Goal: Transaction & Acquisition: Purchase product/service

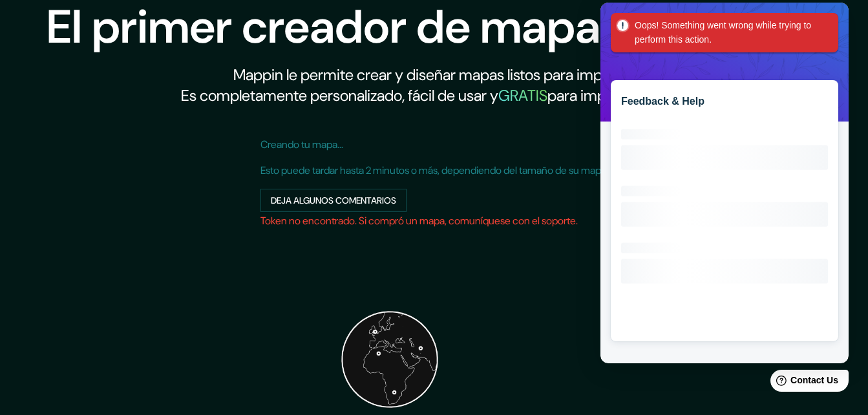
click at [506, 275] on div "Creando tu mapa... Esto puede tardar hasta 2 minutos o más, dependiendo del tam…" at bounding box center [434, 309] width 348 height 365
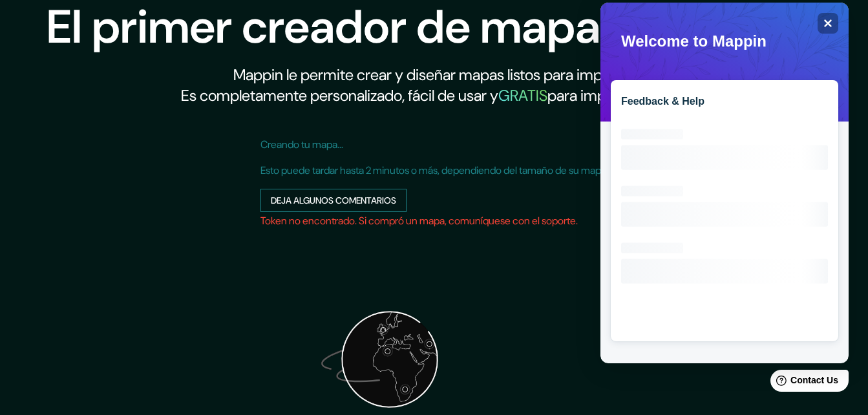
click at [367, 205] on font "Deja algunos comentarios" at bounding box center [333, 201] width 125 height 16
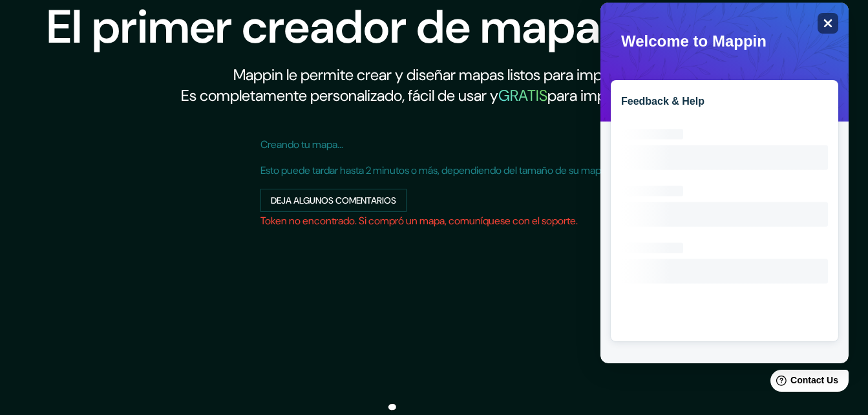
click at [828, 25] on icon "Close" at bounding box center [827, 23] width 10 height 10
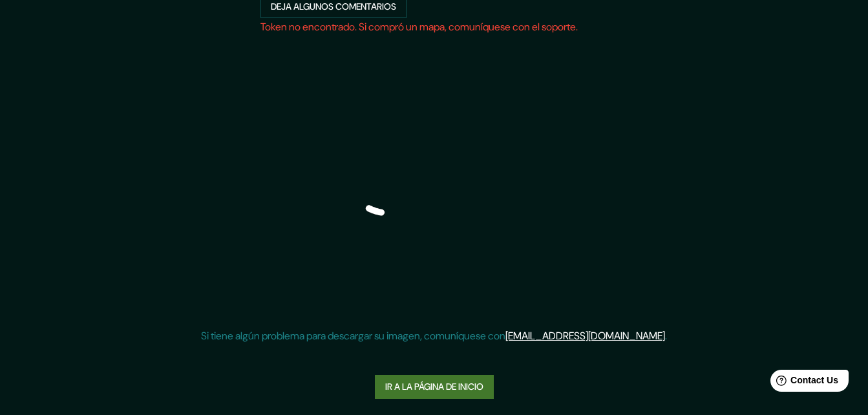
scroll to position [198, 0]
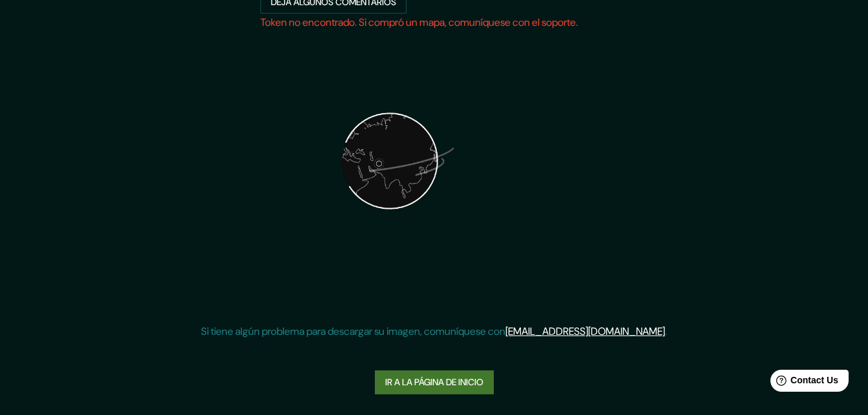
click at [474, 374] on link "Ir a la página de inicio" at bounding box center [434, 382] width 119 height 24
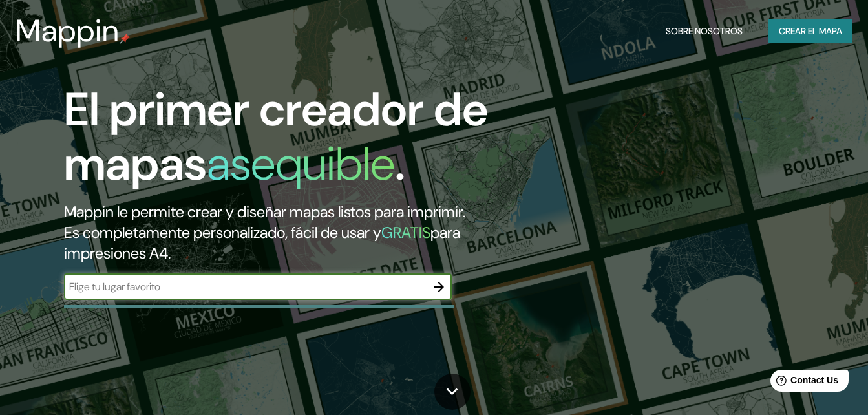
click at [291, 289] on input "text" at bounding box center [245, 286] width 362 height 15
type input "19.459270, -99.174492"
click at [437, 288] on icon "button" at bounding box center [439, 287] width 16 height 16
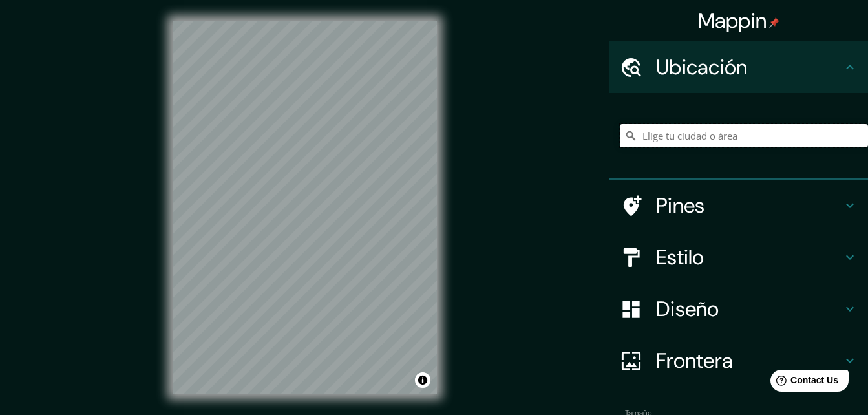
click at [722, 138] on input "Elige tu ciudad o área" at bounding box center [744, 135] width 248 height 23
paste input "19.459270, -99.174492"
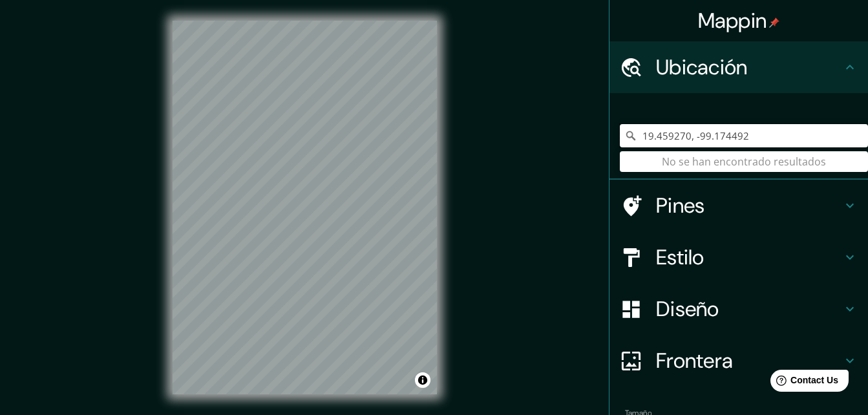
click at [746, 132] on input "19.459270, -99.174492" at bounding box center [744, 135] width 248 height 23
drag, startPoint x: 744, startPoint y: 132, endPoint x: 621, endPoint y: 155, distance: 124.8
click at [621, 147] on div "19.459270, -99.174492 No se han encontrado resultados" at bounding box center [744, 135] width 248 height 23
click at [621, 155] on div "19.459270, -99.174492 No se han encontrado resultados" at bounding box center [744, 135] width 248 height 65
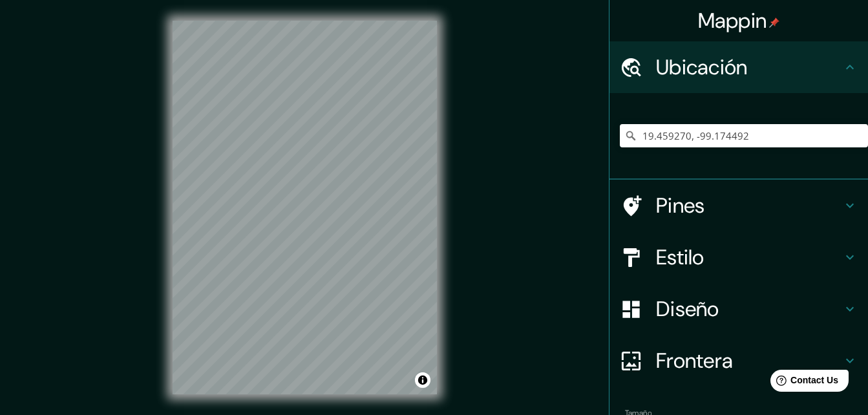
click at [656, 204] on h4 "Pines" at bounding box center [749, 206] width 186 height 26
click at [656, 204] on div "Pines" at bounding box center [738, 206] width 258 height 52
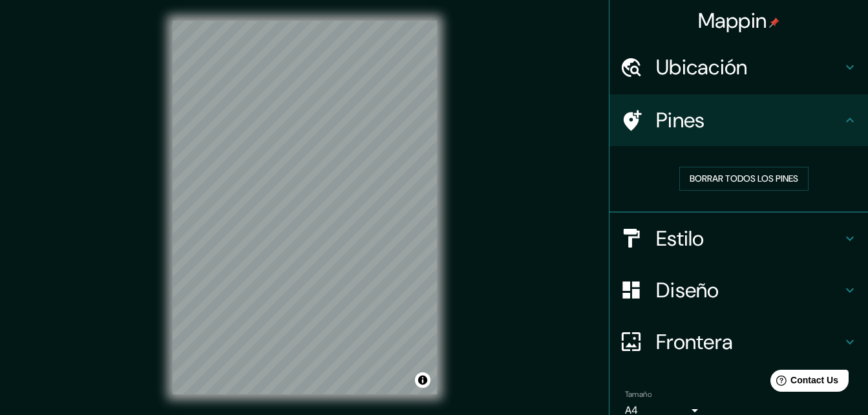
click at [700, 70] on h4 "Ubicación" at bounding box center [749, 67] width 186 height 26
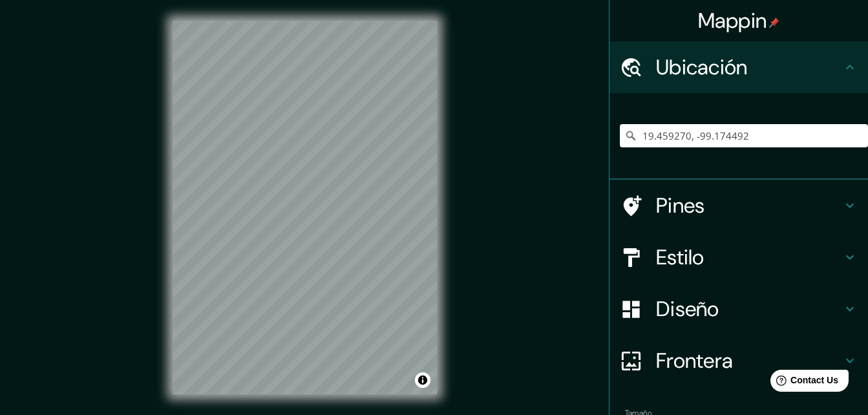
click at [738, 129] on input "19.459270, -99.174492" at bounding box center [744, 135] width 248 height 23
click at [747, 141] on input "1999.174492.459270, -" at bounding box center [744, 135] width 248 height 23
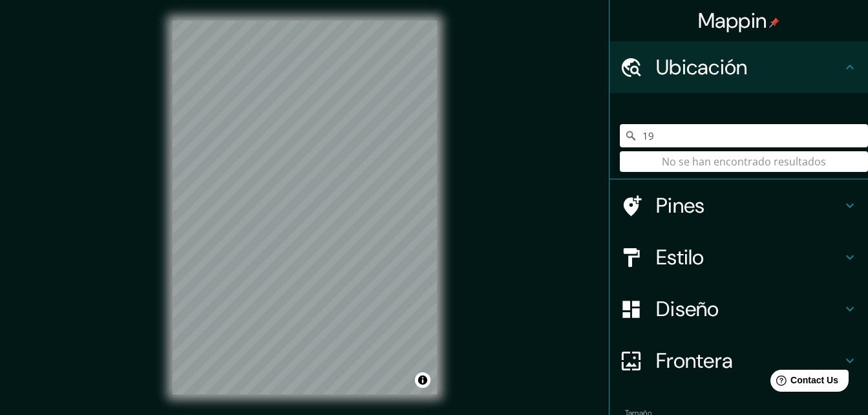
type input "1"
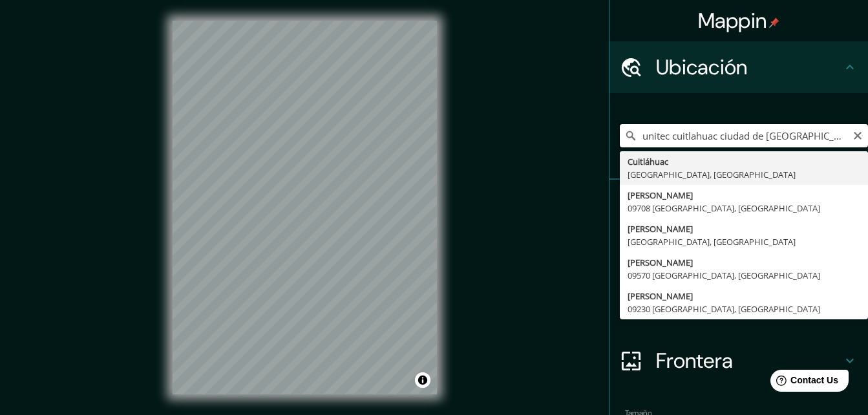
type input "unitec cuitlahuac ciudad de mexico"
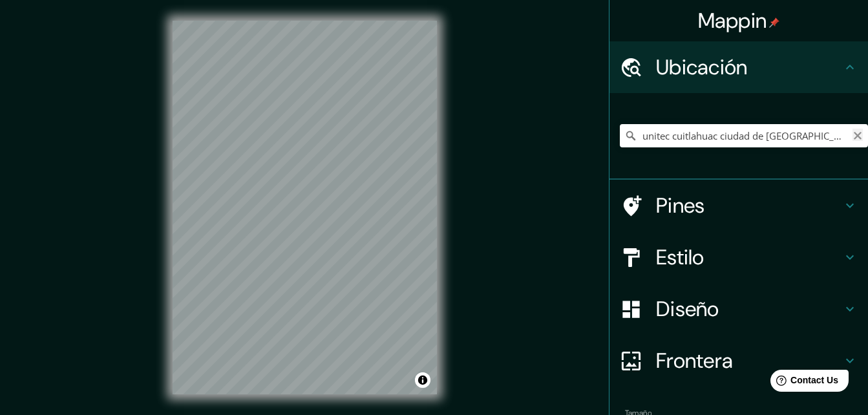
click at [852, 136] on icon "Claro" at bounding box center [857, 136] width 10 height 10
paste input "Calle Norte 67 2346, 02870 Ciudad de México, Distrito Federal"
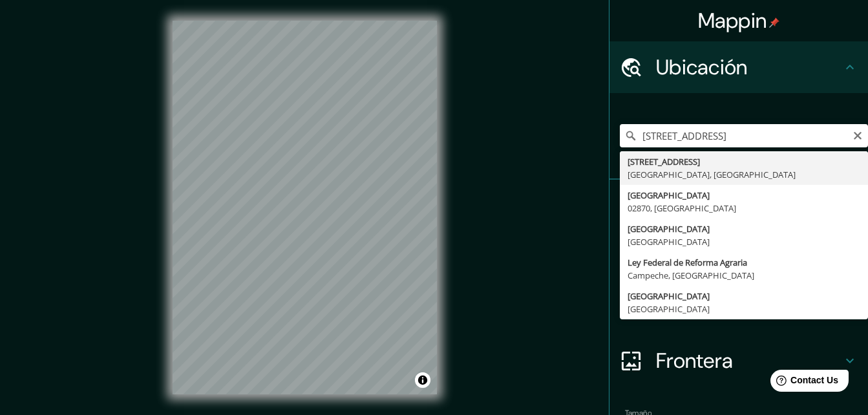
type input "Calle Norte 67 2346, 02870 Ciudad de México, México"
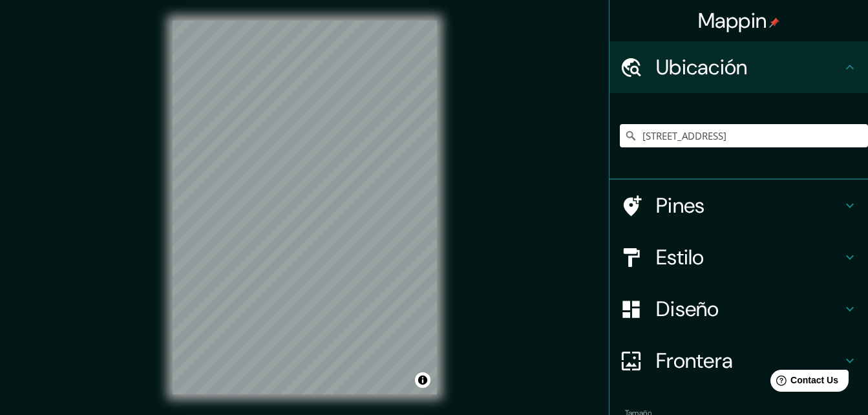
click at [747, 165] on div "Calle Norte 67 2346, 02870 Ciudad de México, México" at bounding box center [744, 135] width 248 height 65
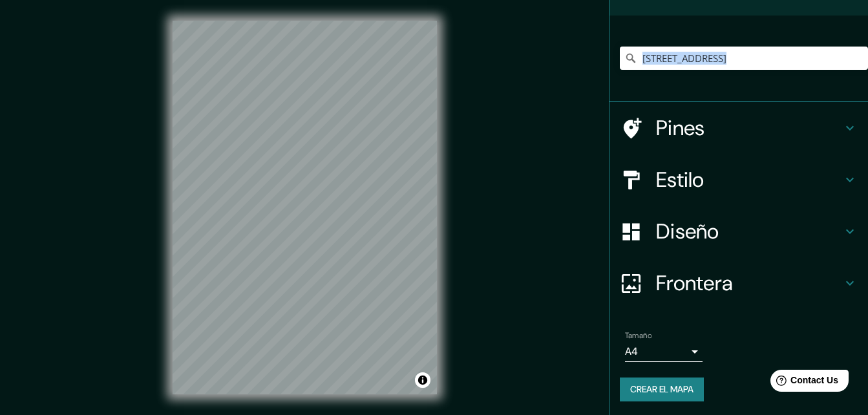
scroll to position [79, 0]
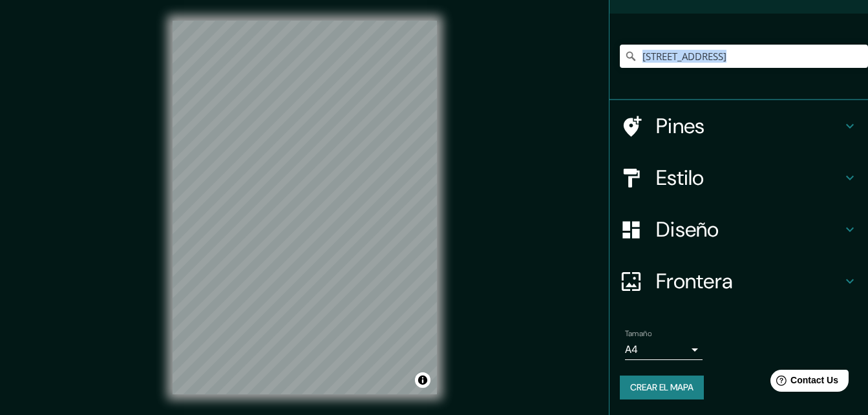
click at [659, 390] on font "Crear el mapa" at bounding box center [661, 387] width 63 height 16
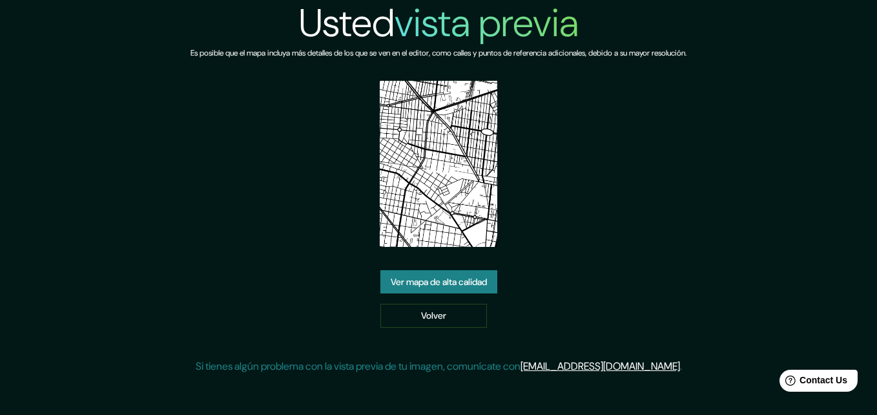
click at [476, 282] on link "Ver mapa de alta calidad" at bounding box center [439, 282] width 117 height 24
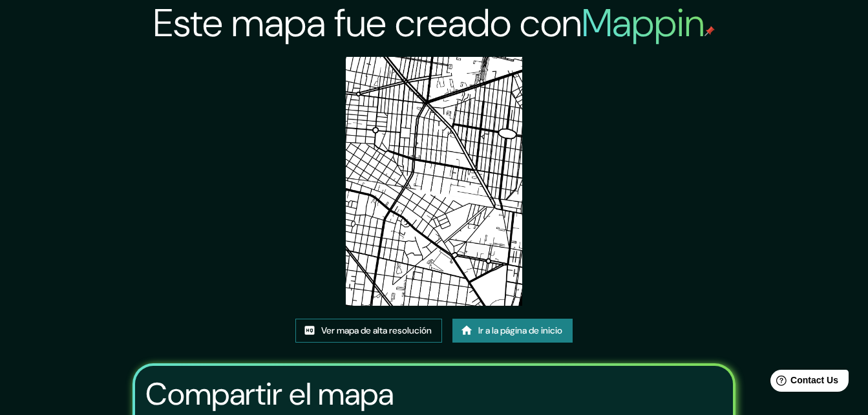
click at [397, 329] on font "Ver mapa de alta resolución" at bounding box center [376, 330] width 110 height 16
